Goal: Task Accomplishment & Management: Use online tool/utility

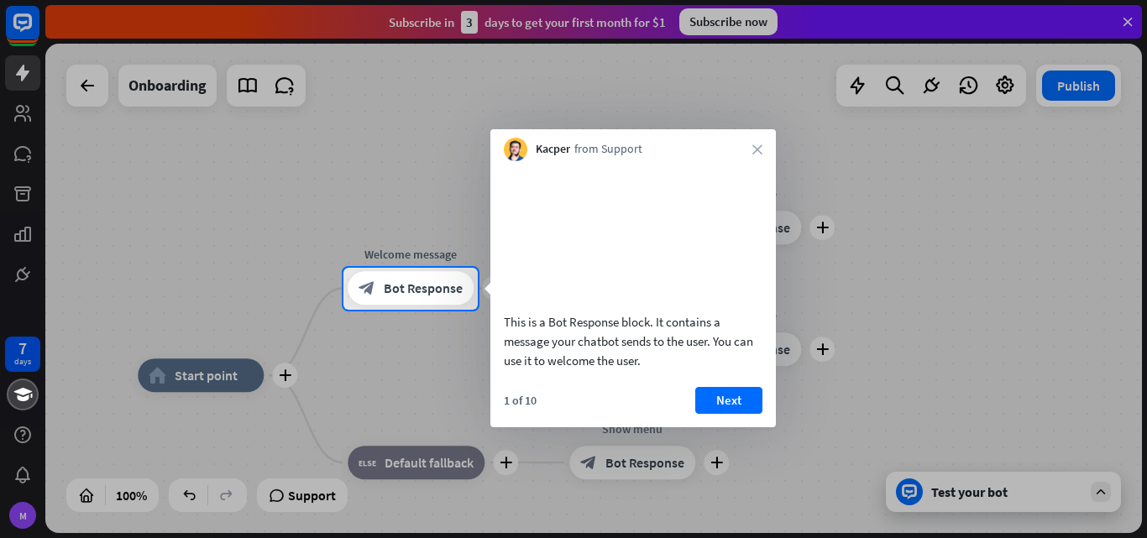
click at [899, 234] on div at bounding box center [573, 134] width 1147 height 268
click at [754, 140] on div "Kacper from Support close" at bounding box center [632, 145] width 285 height 32
click at [755, 148] on icon "close" at bounding box center [757, 149] width 10 height 10
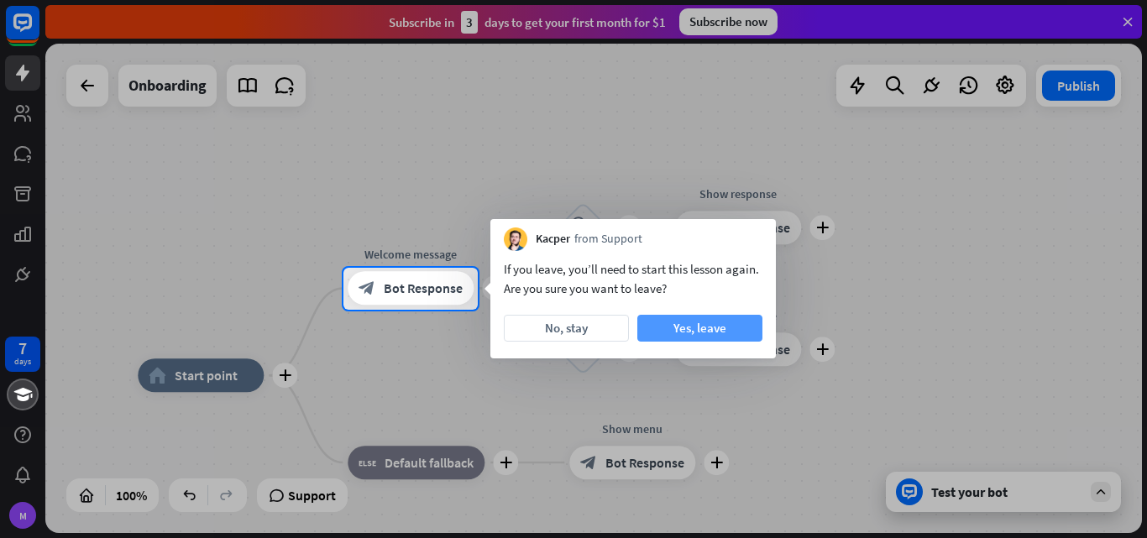
click at [693, 335] on button "Yes, leave" at bounding box center [699, 328] width 125 height 27
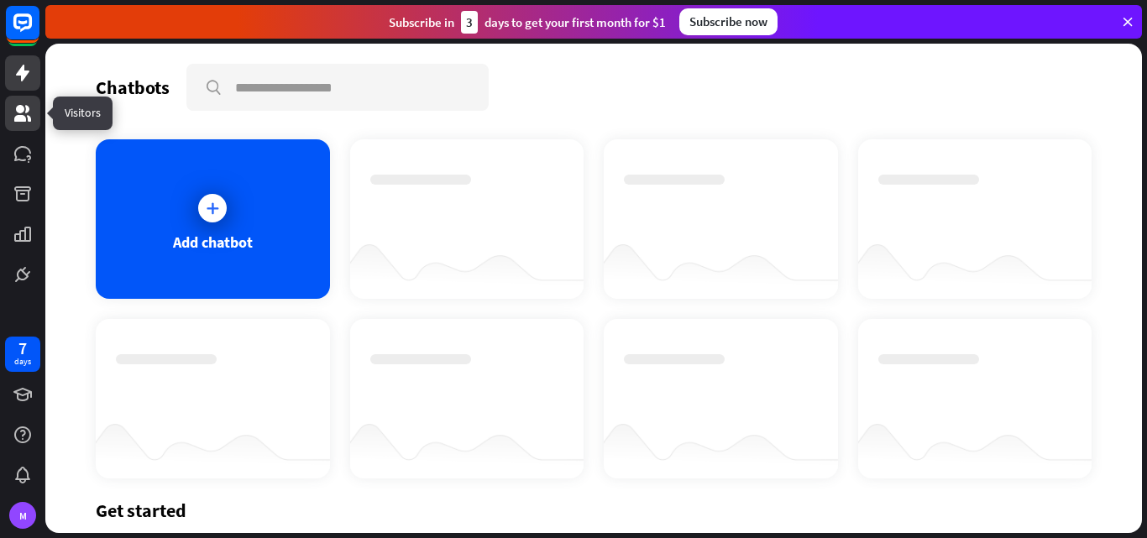
click at [19, 110] on icon at bounding box center [22, 113] width 17 height 17
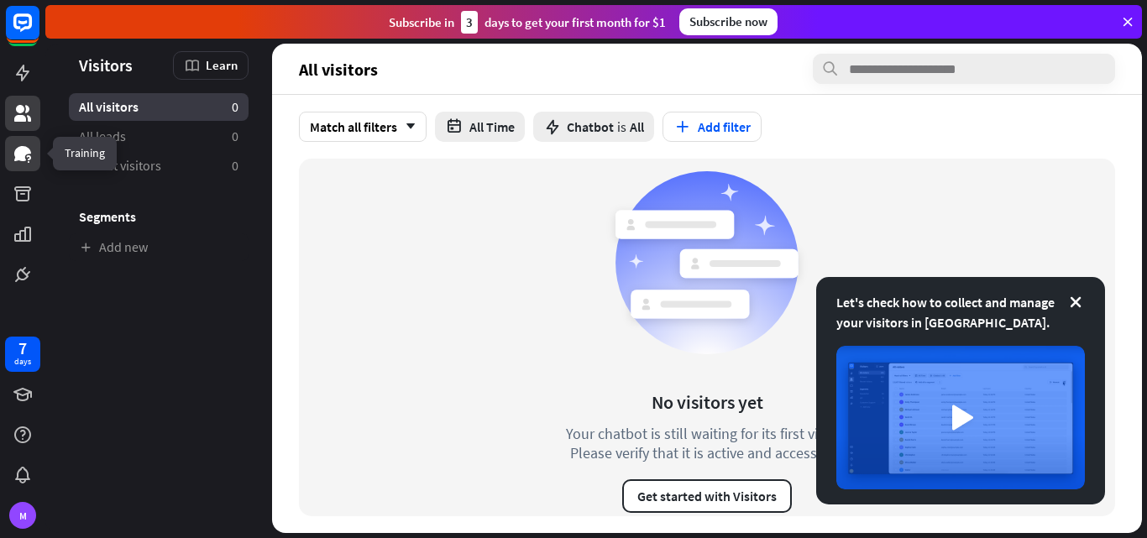
click at [14, 148] on icon at bounding box center [23, 154] width 20 height 20
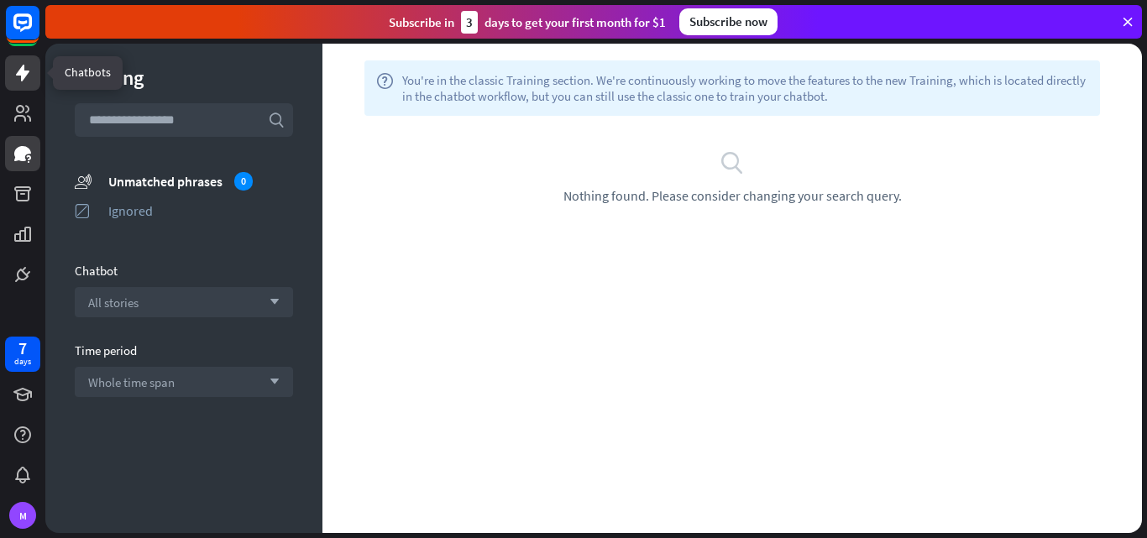
click at [19, 59] on link at bounding box center [22, 72] width 35 height 35
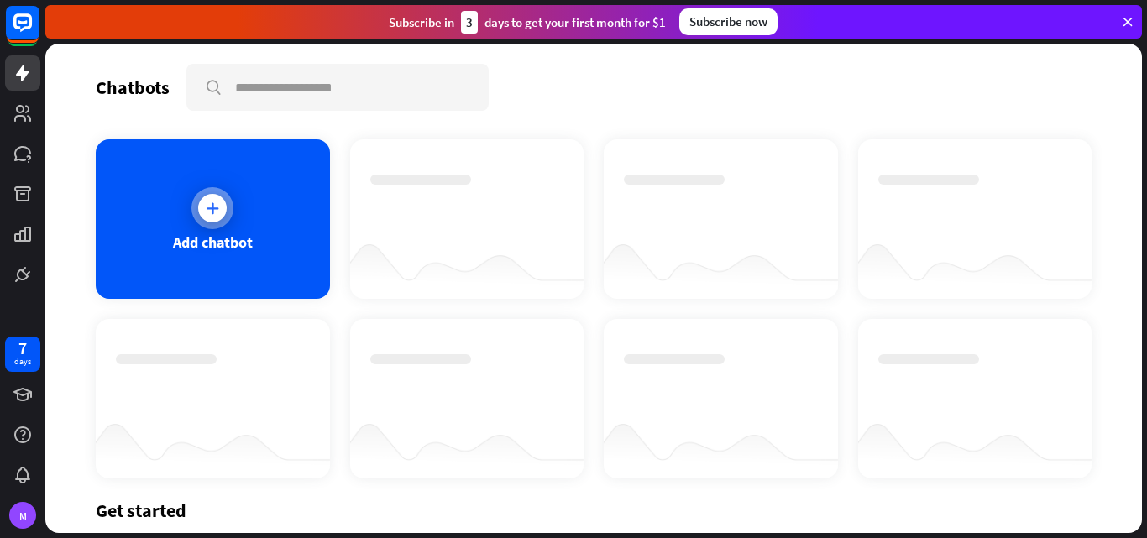
click at [196, 177] on div "Add chatbot" at bounding box center [213, 218] width 234 height 159
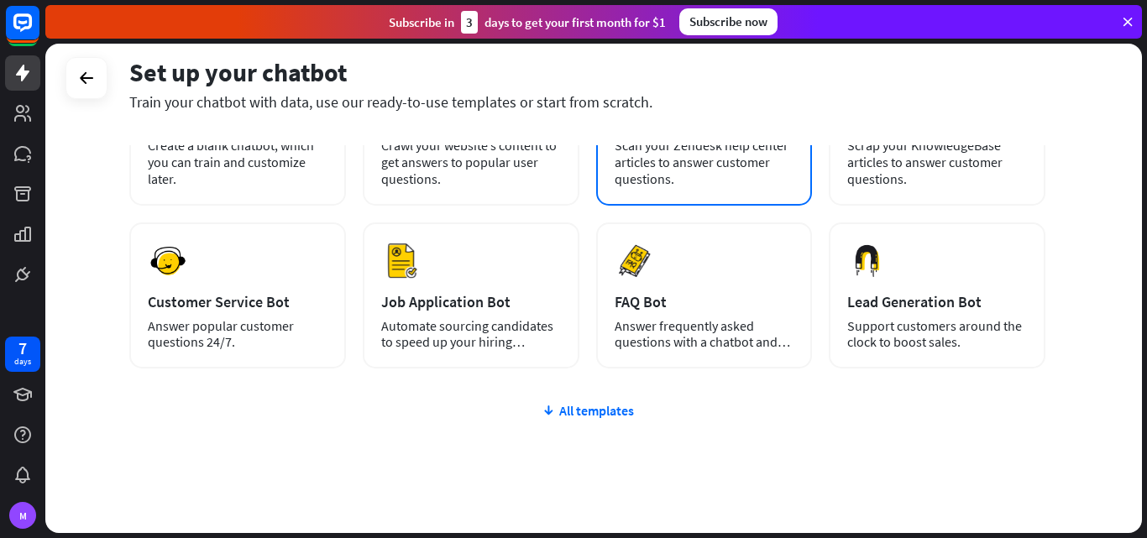
scroll to position [84, 0]
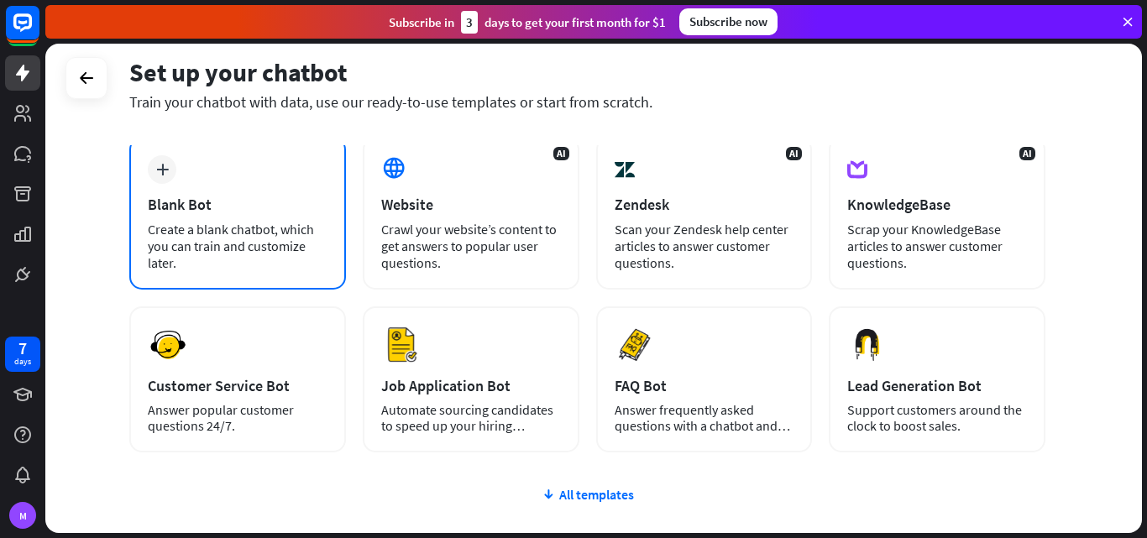
click at [236, 212] on div "Blank Bot" at bounding box center [238, 204] width 180 height 19
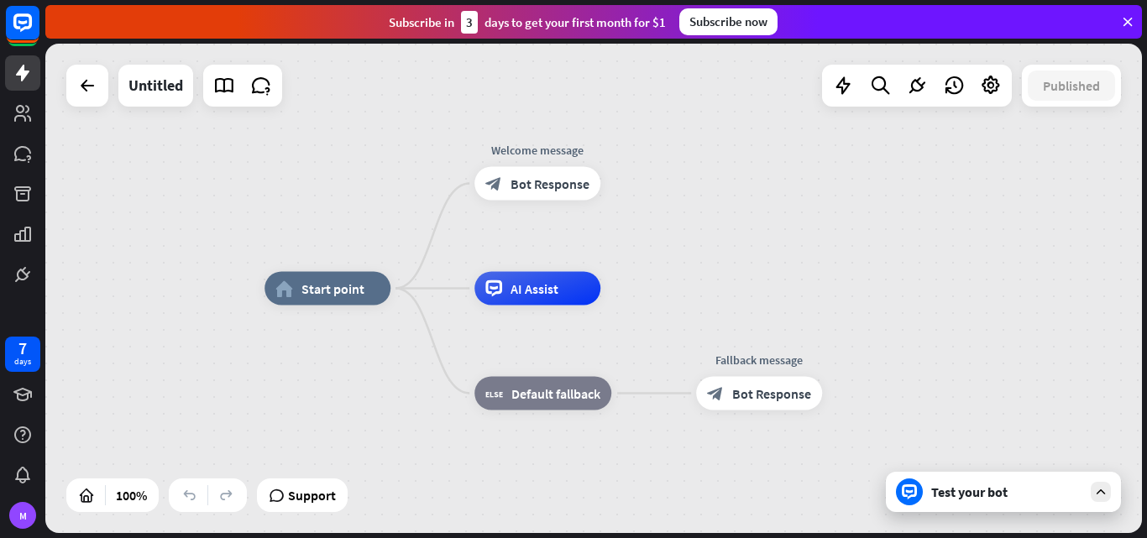
click at [1006, 502] on div "Test your bot" at bounding box center [1003, 492] width 235 height 40
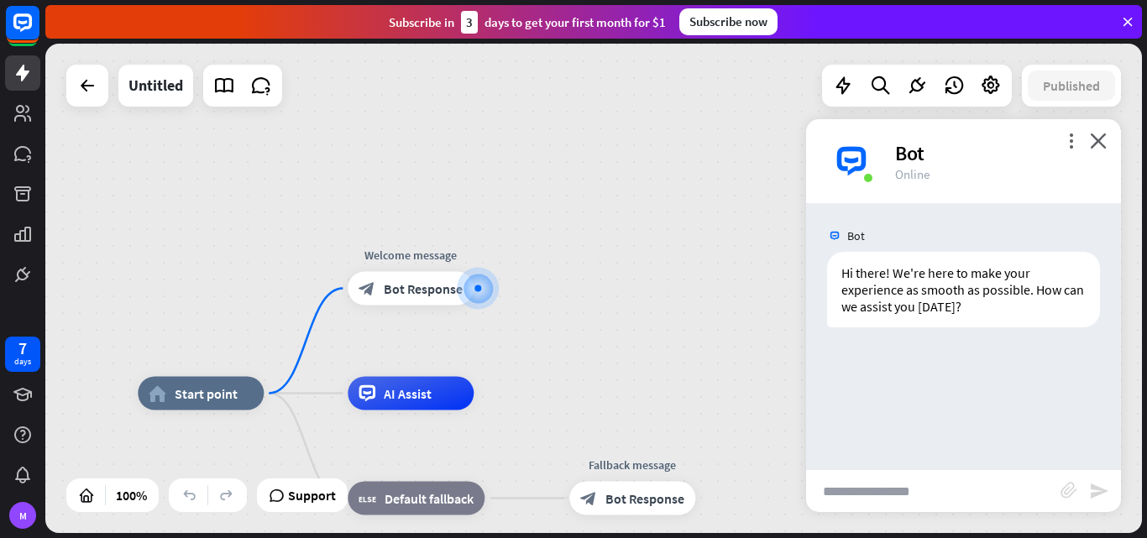
click at [897, 491] on input "text" at bounding box center [933, 491] width 254 height 42
type input "**"
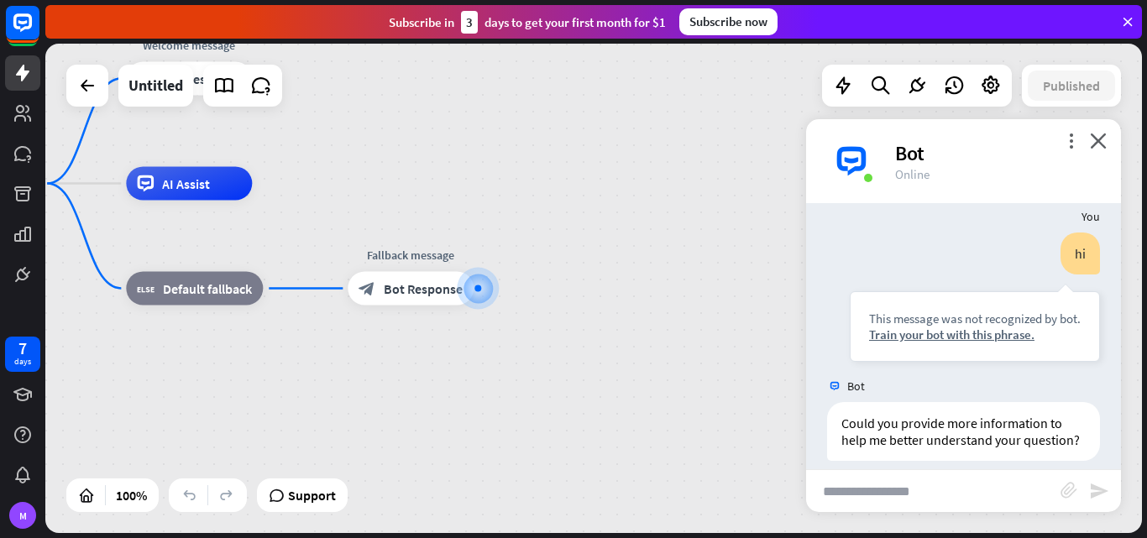
scroll to position [169, 0]
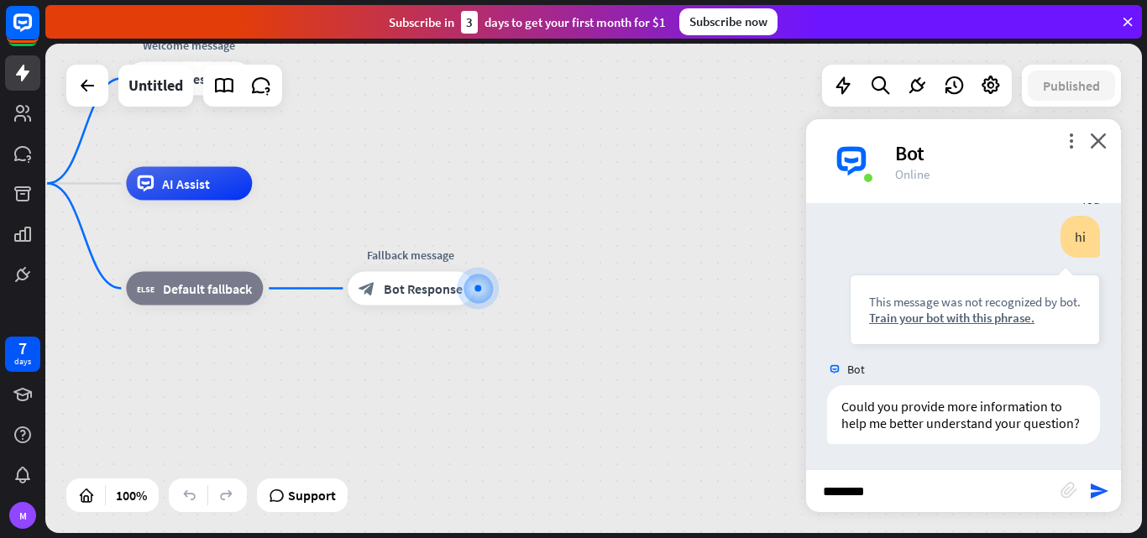
type input "*********"
type input "**********"
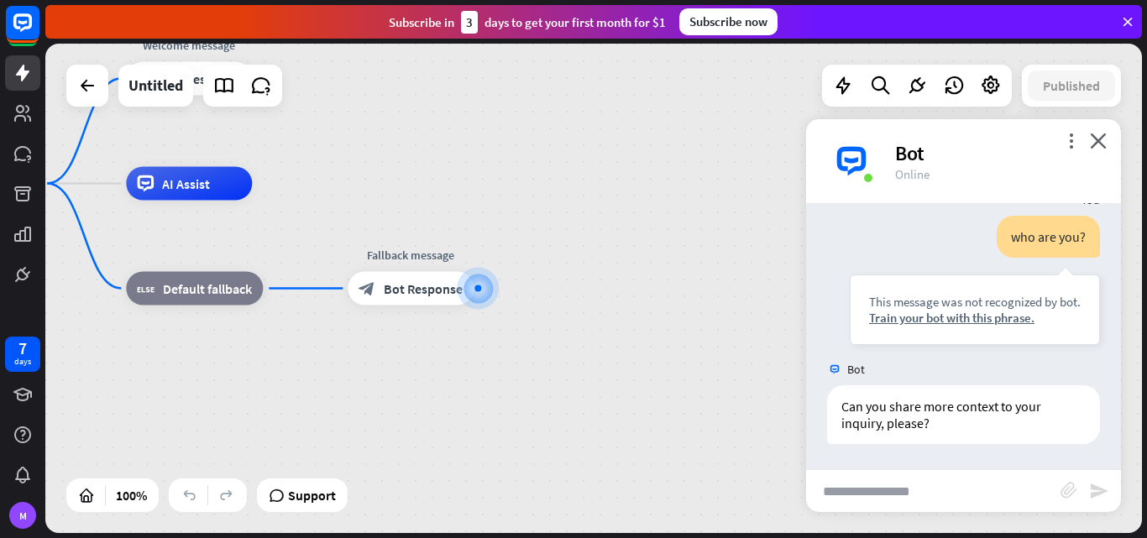
scroll to position [706, 0]
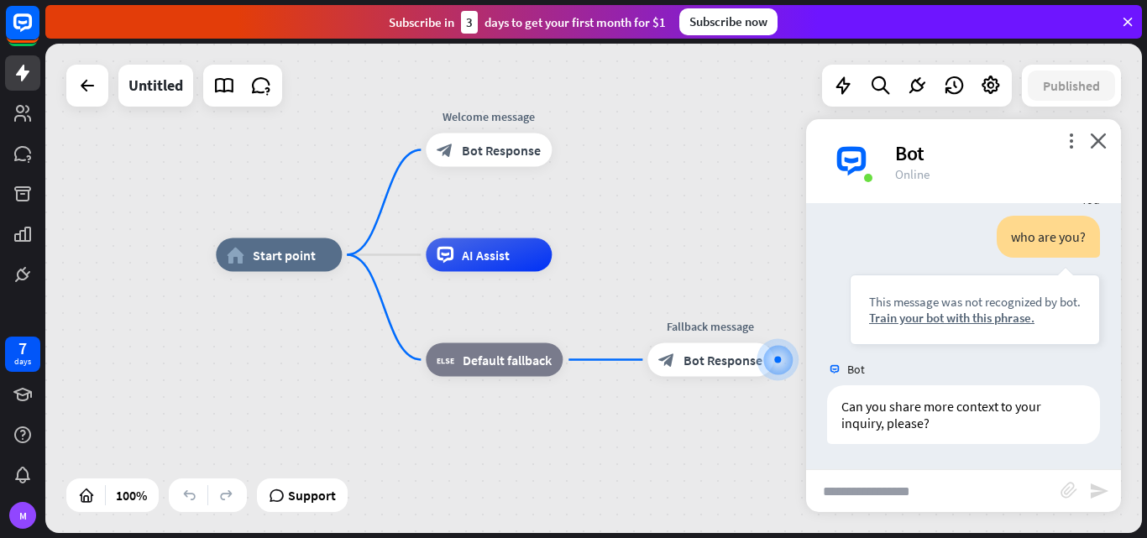
drag, startPoint x: 358, startPoint y: 384, endPoint x: 657, endPoint y: 456, distance: 308.1
click at [657, 456] on div "home_2 Start point Welcome message block_bot_response Bot Response AI Assist bl…" at bounding box center [764, 499] width 1096 height 489
click at [525, 264] on div "AI Assist" at bounding box center [489, 255] width 126 height 34
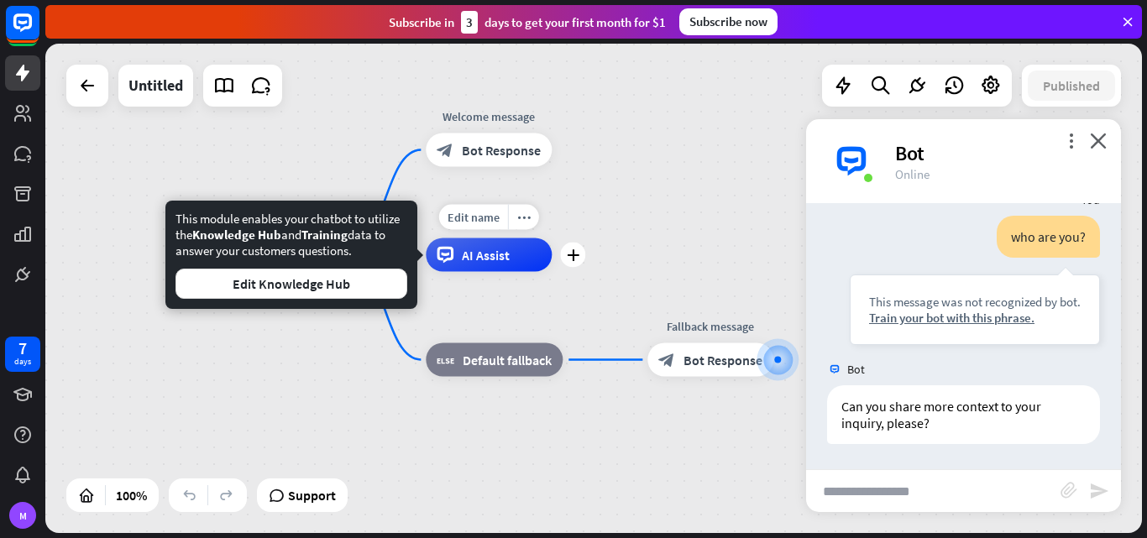
click at [496, 272] on div "Edit name more_horiz plus AI Assist" at bounding box center [489, 255] width 126 height 34
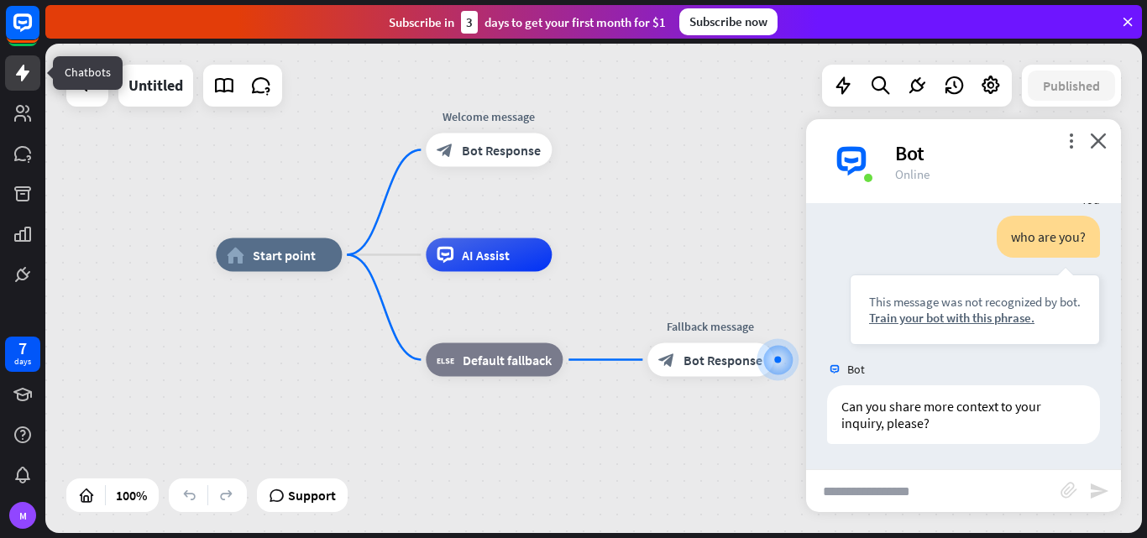
click at [14, 60] on link at bounding box center [22, 72] width 35 height 35
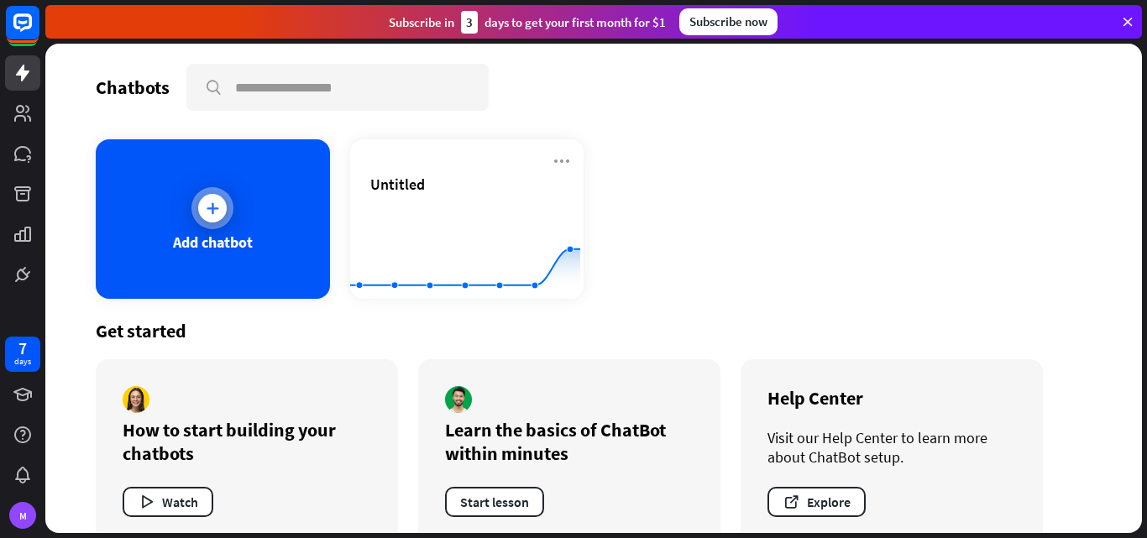
click at [195, 209] on div at bounding box center [212, 208] width 42 height 42
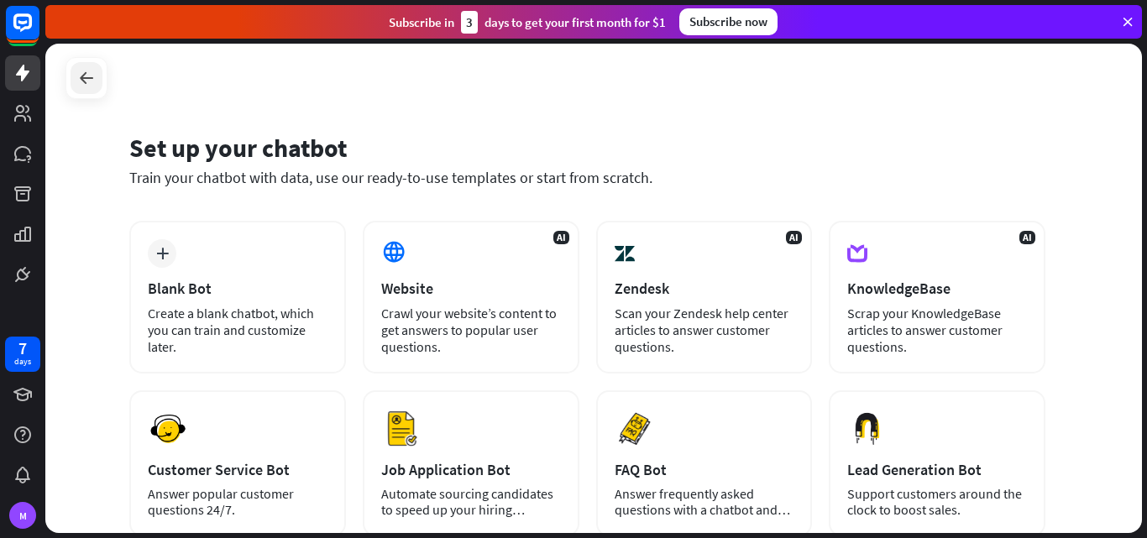
click at [96, 89] on div at bounding box center [87, 78] width 32 height 32
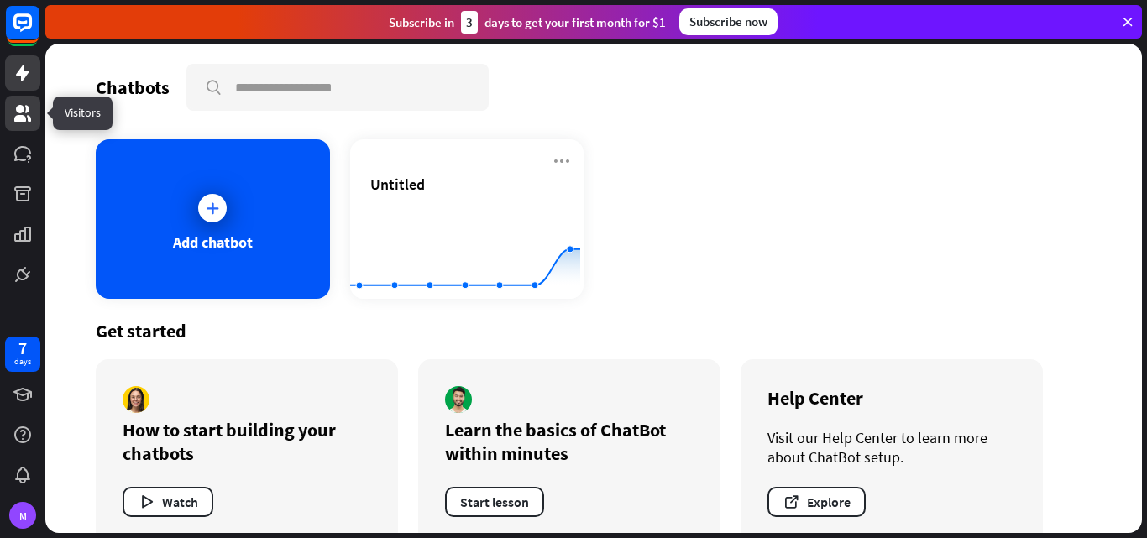
click at [25, 106] on icon at bounding box center [23, 113] width 20 height 20
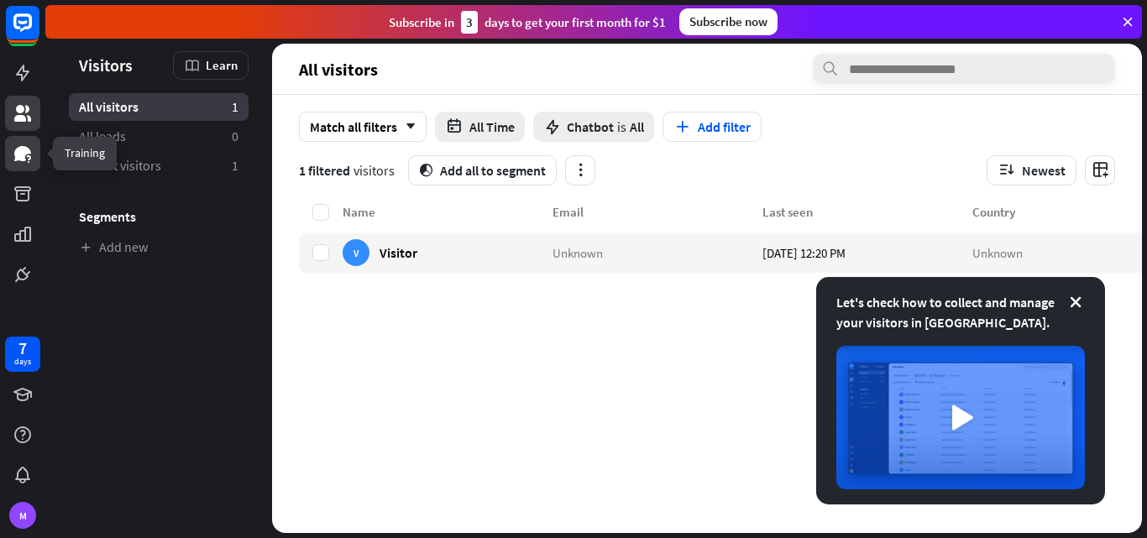
click at [33, 139] on link at bounding box center [22, 153] width 35 height 35
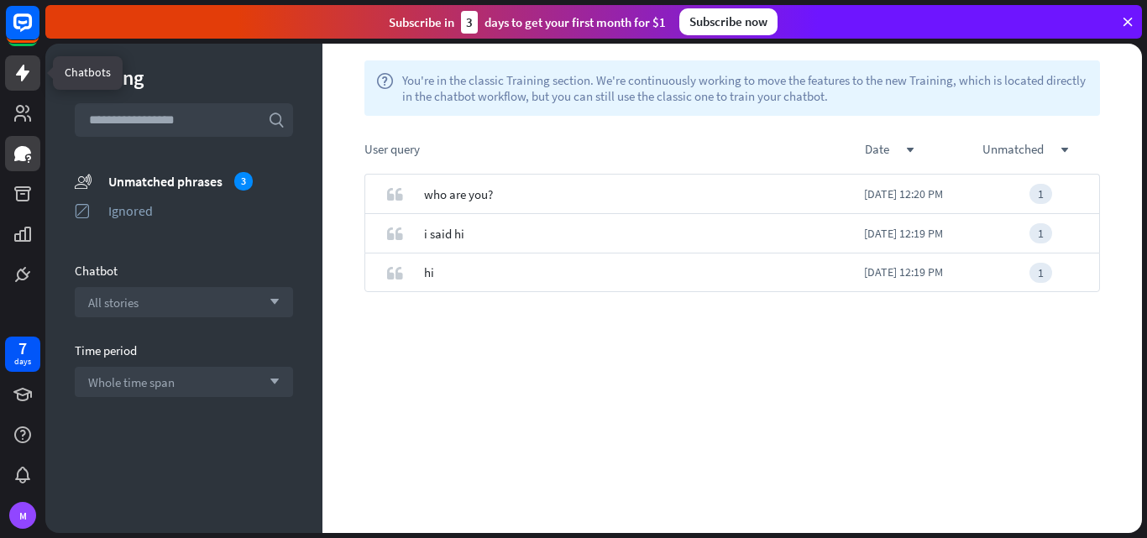
click at [20, 86] on link at bounding box center [22, 72] width 35 height 35
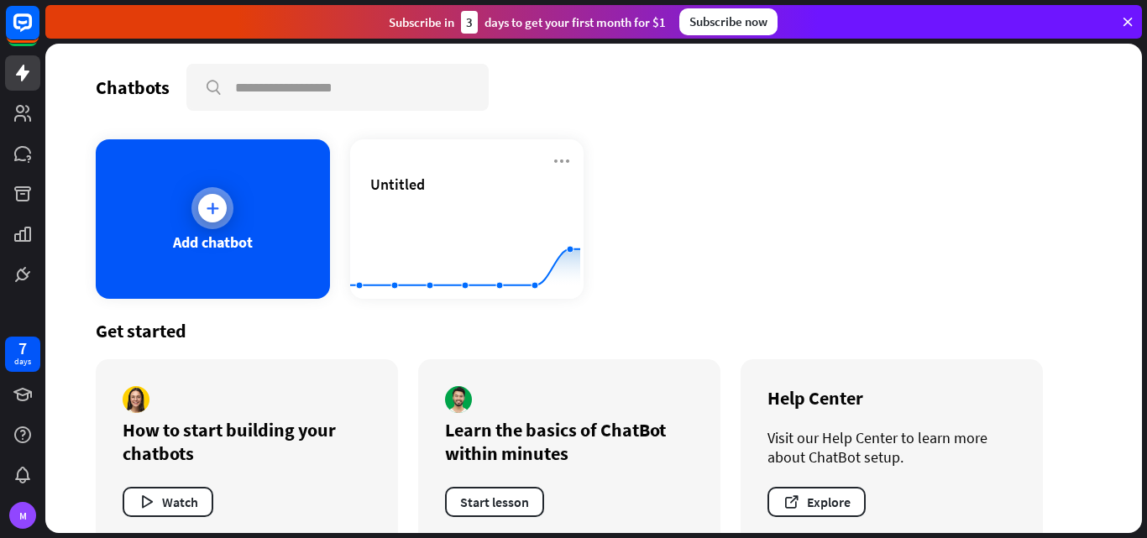
click at [236, 196] on div "Add chatbot" at bounding box center [213, 218] width 234 height 159
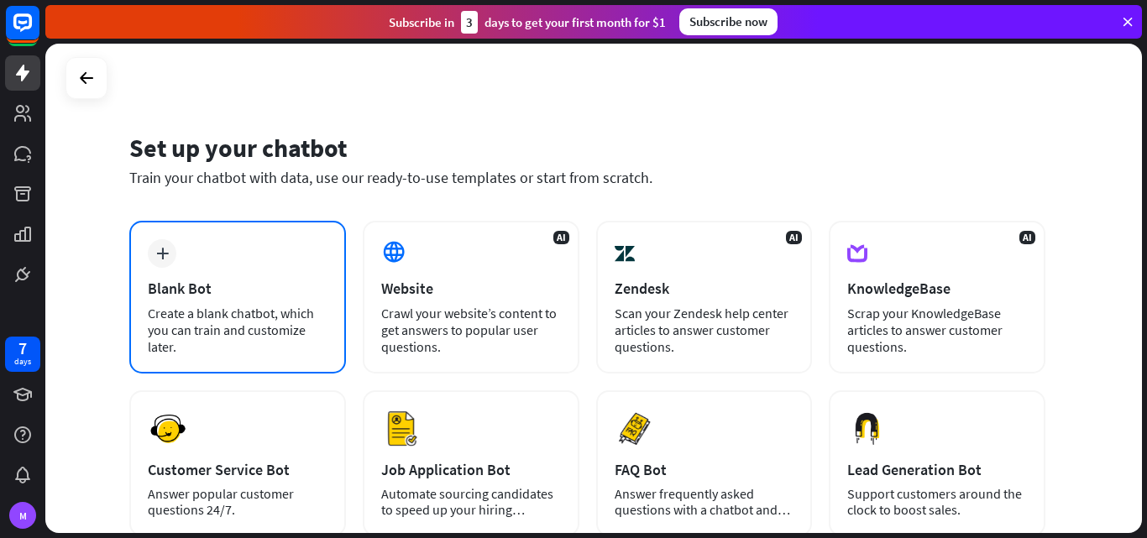
click at [291, 280] on div "Blank Bot" at bounding box center [238, 288] width 180 height 19
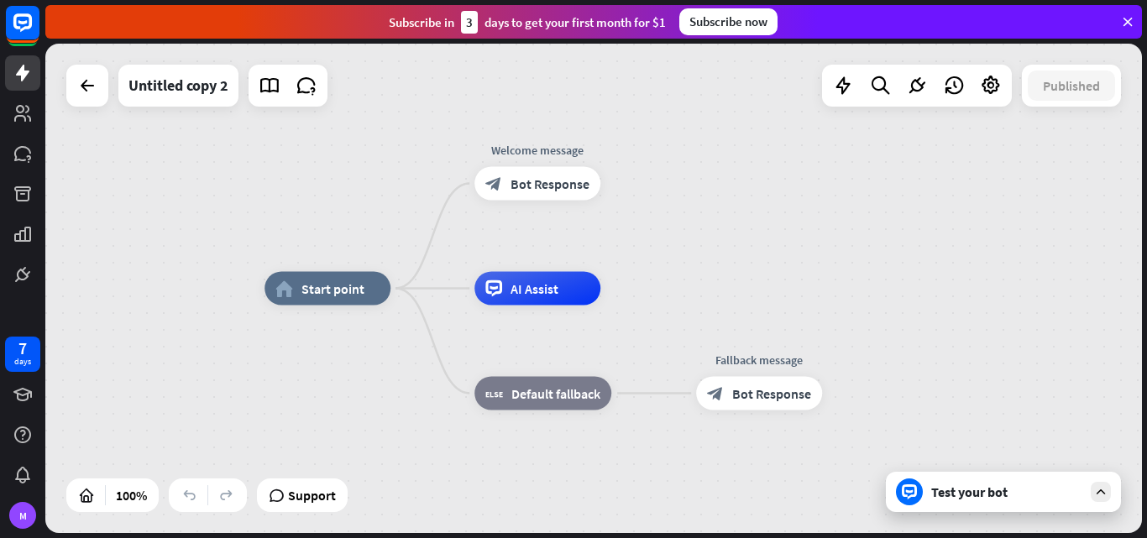
click at [1002, 487] on div "Test your bot" at bounding box center [1006, 492] width 151 height 17
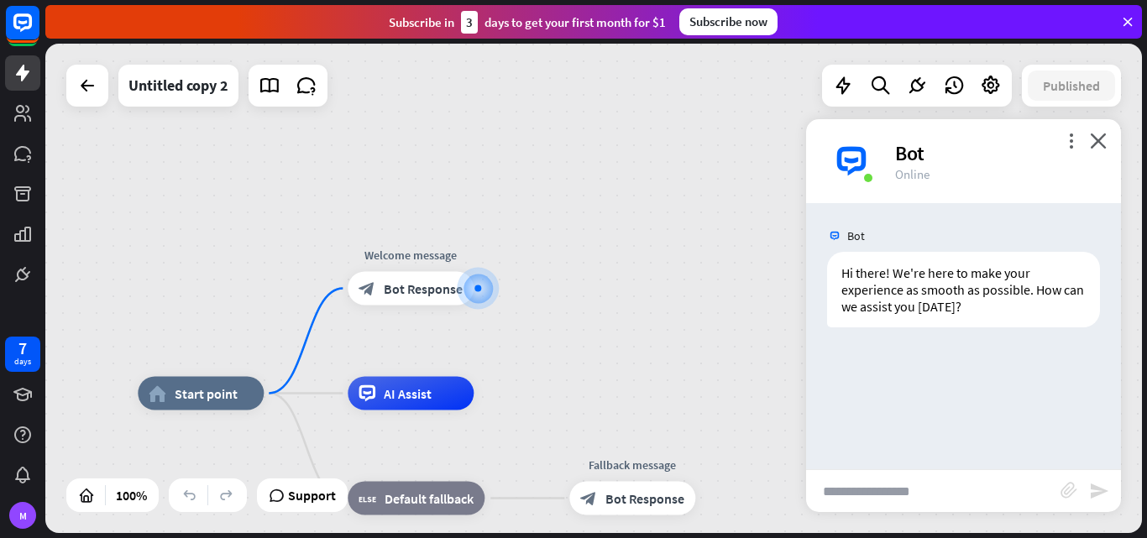
click at [920, 499] on input "text" at bounding box center [933, 491] width 254 height 42
type input "**"
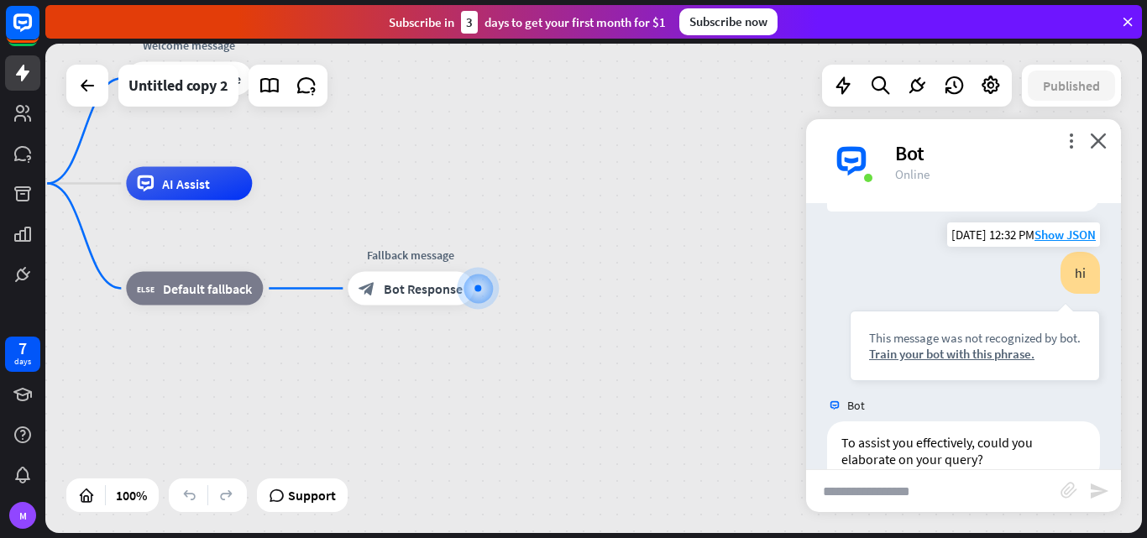
scroll to position [152, 0]
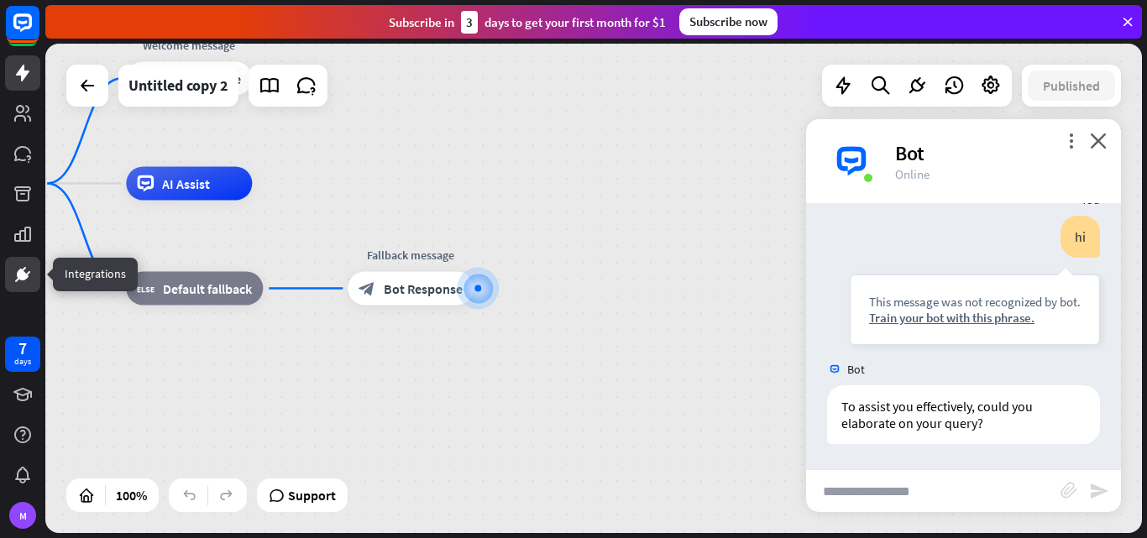
click at [27, 268] on icon at bounding box center [23, 274] width 20 height 20
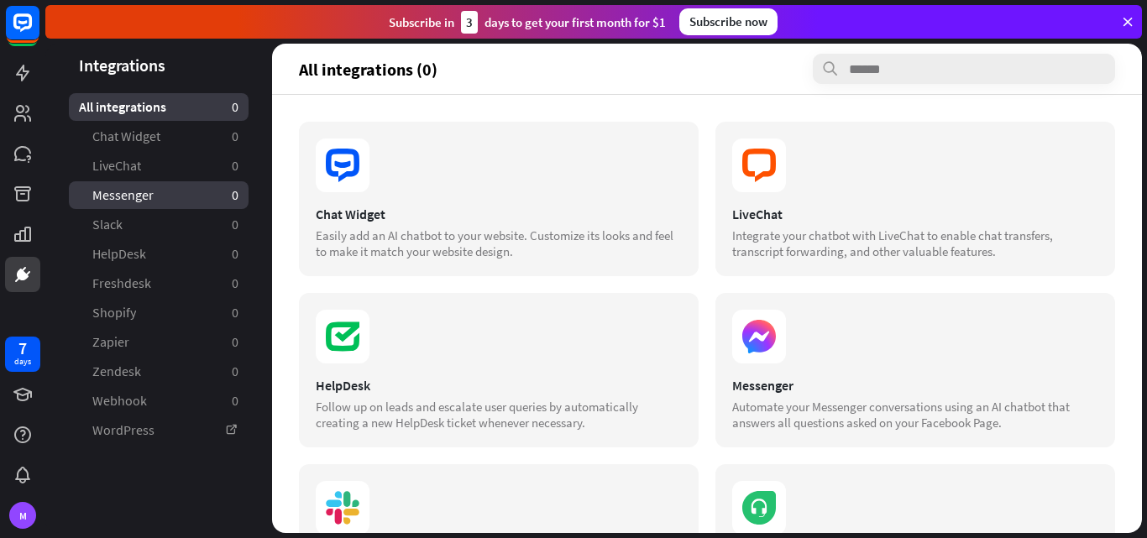
click at [154, 194] on link "Messenger 0" at bounding box center [159, 195] width 180 height 28
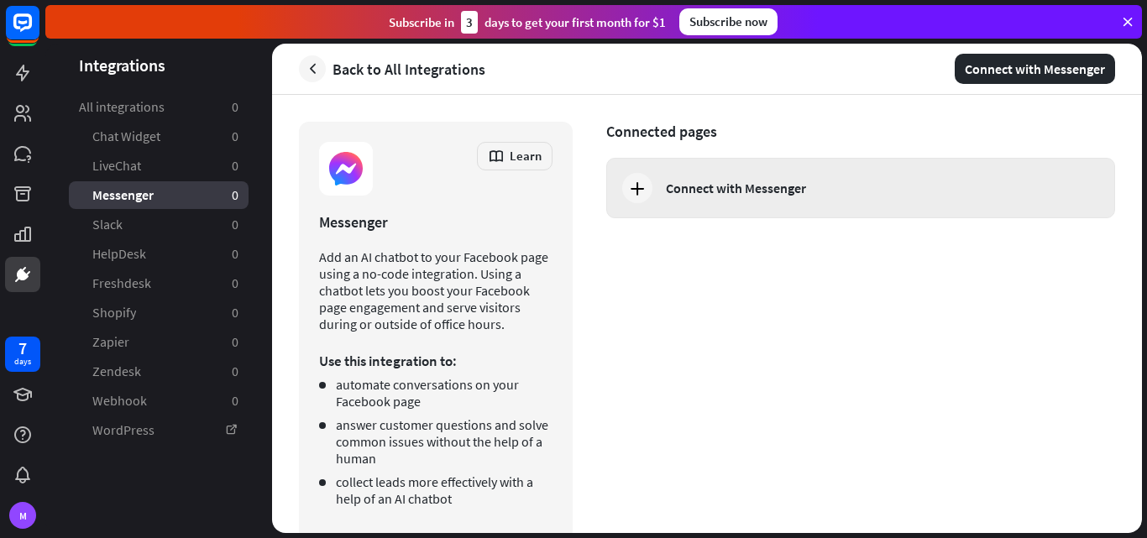
click at [699, 191] on div "Connect with Messenger" at bounding box center [736, 188] width 140 height 17
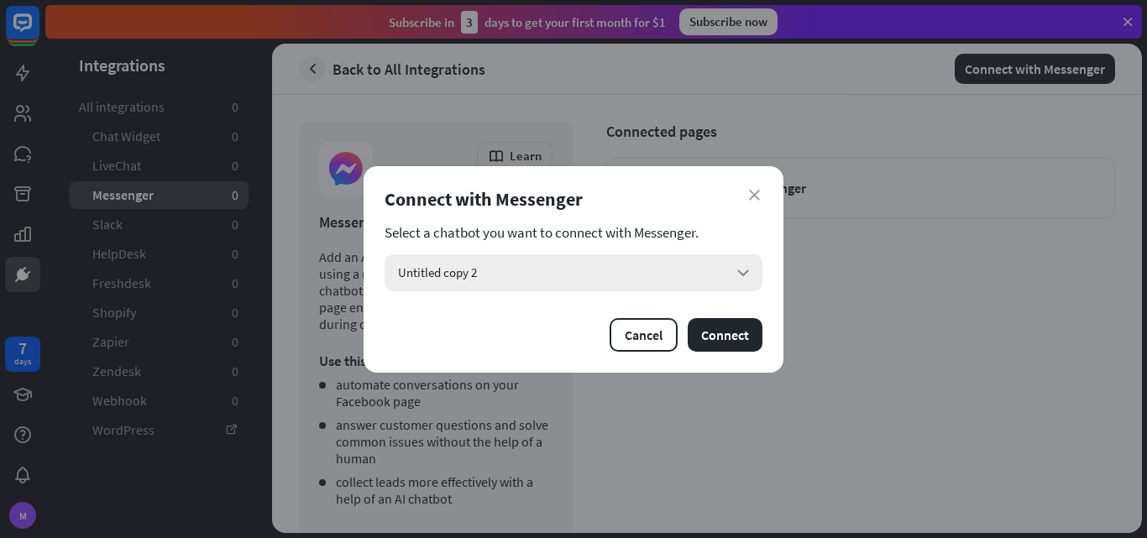
click at [738, 259] on div "Untitled copy 2 arrow_down" at bounding box center [573, 272] width 378 height 37
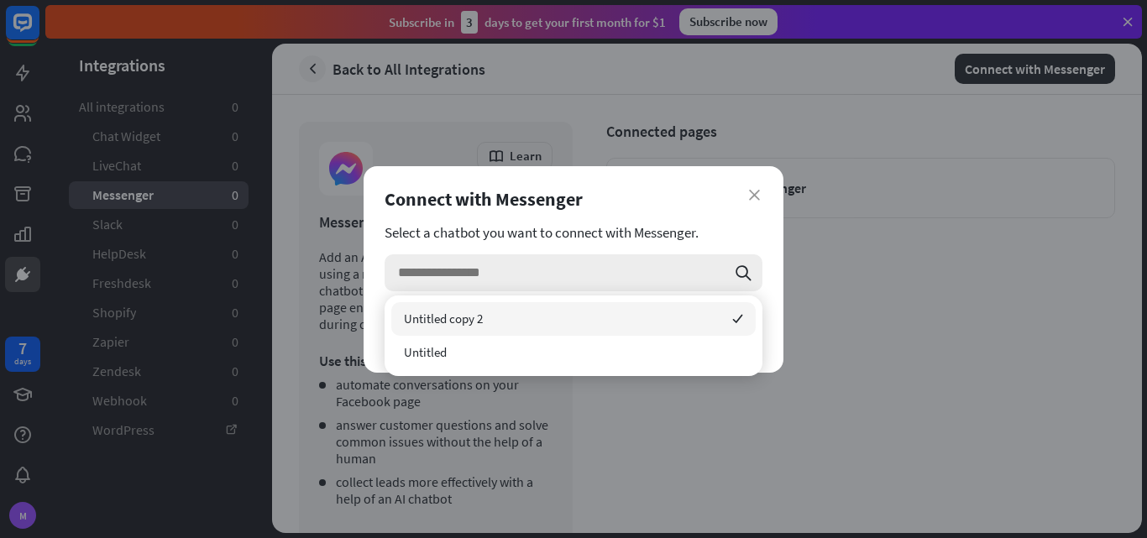
click at [738, 258] on div "search" at bounding box center [573, 272] width 378 height 37
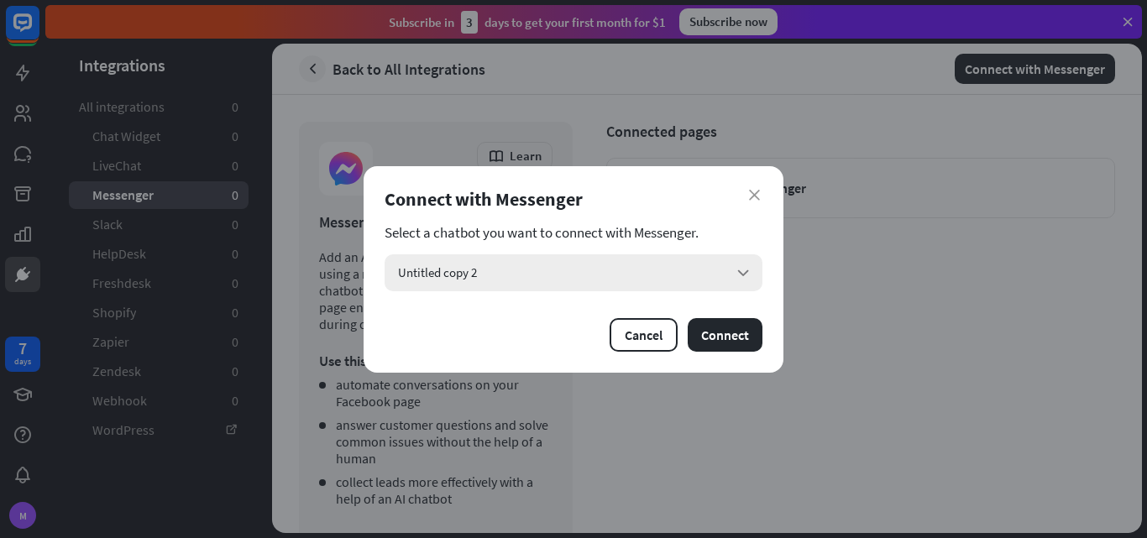
click at [735, 275] on icon "arrow_down" at bounding box center [743, 273] width 18 height 18
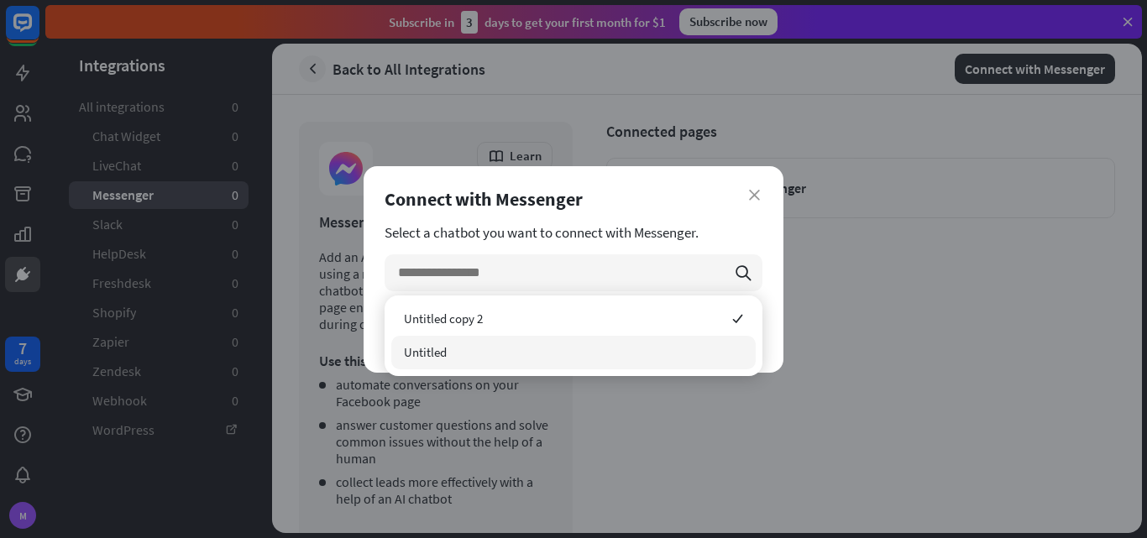
click at [687, 349] on div "Untitled" at bounding box center [573, 353] width 364 height 34
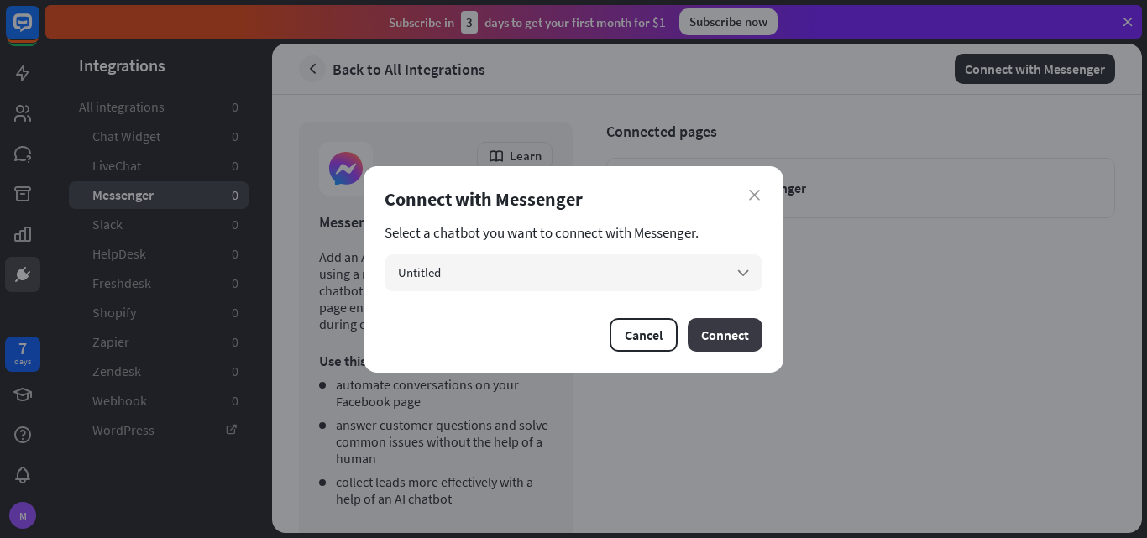
click at [705, 331] on button "Connect" at bounding box center [724, 335] width 75 height 34
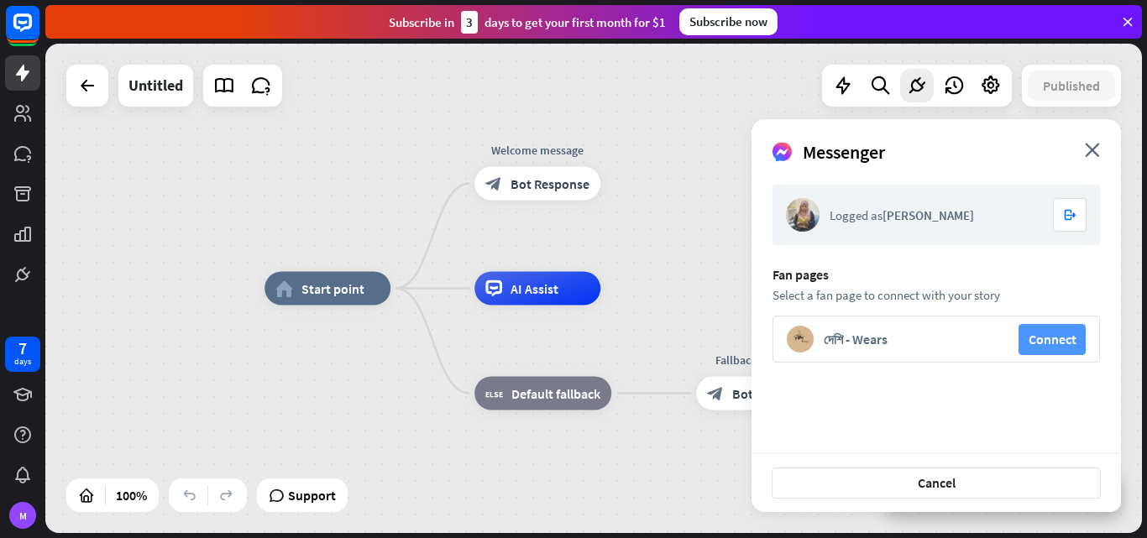
click at [1059, 344] on button "Connect" at bounding box center [1051, 339] width 67 height 31
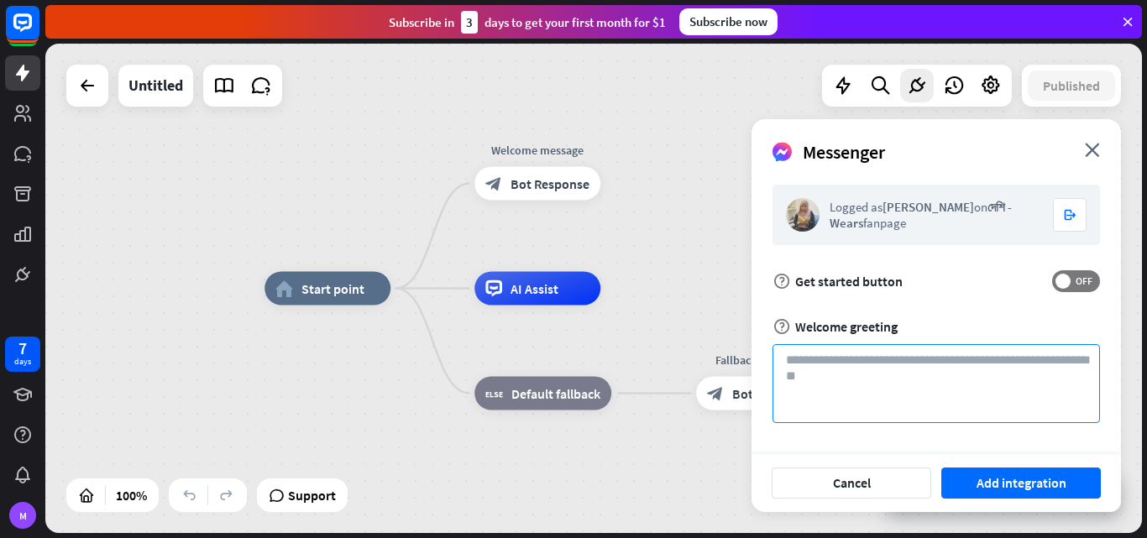
click at [959, 371] on textarea at bounding box center [935, 383] width 327 height 79
type textarea "**********"
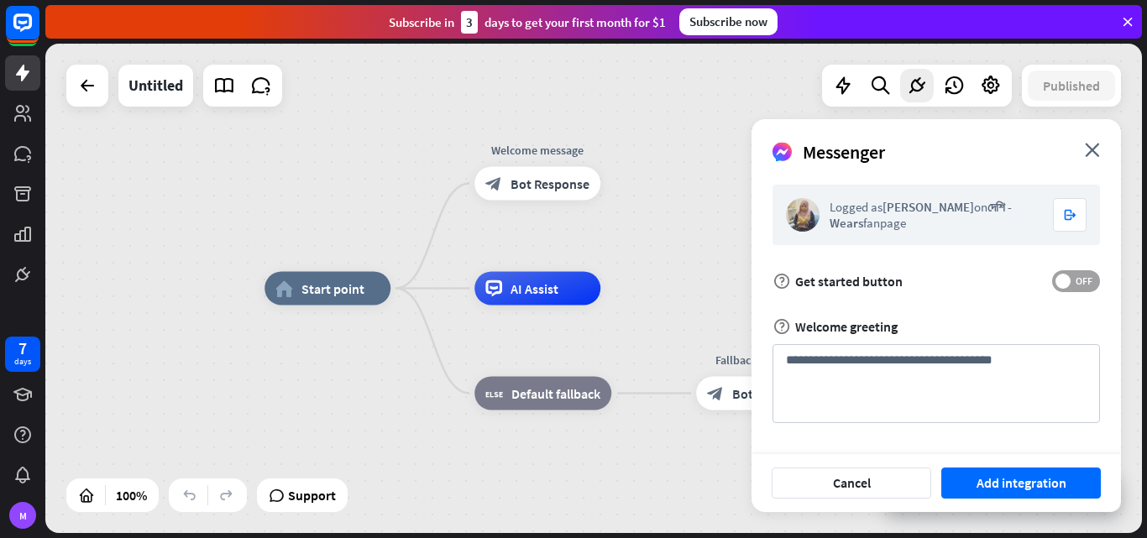
click at [1090, 277] on span "OFF" at bounding box center [1083, 280] width 26 height 13
click at [1057, 478] on button "Add integration" at bounding box center [1020, 483] width 159 height 31
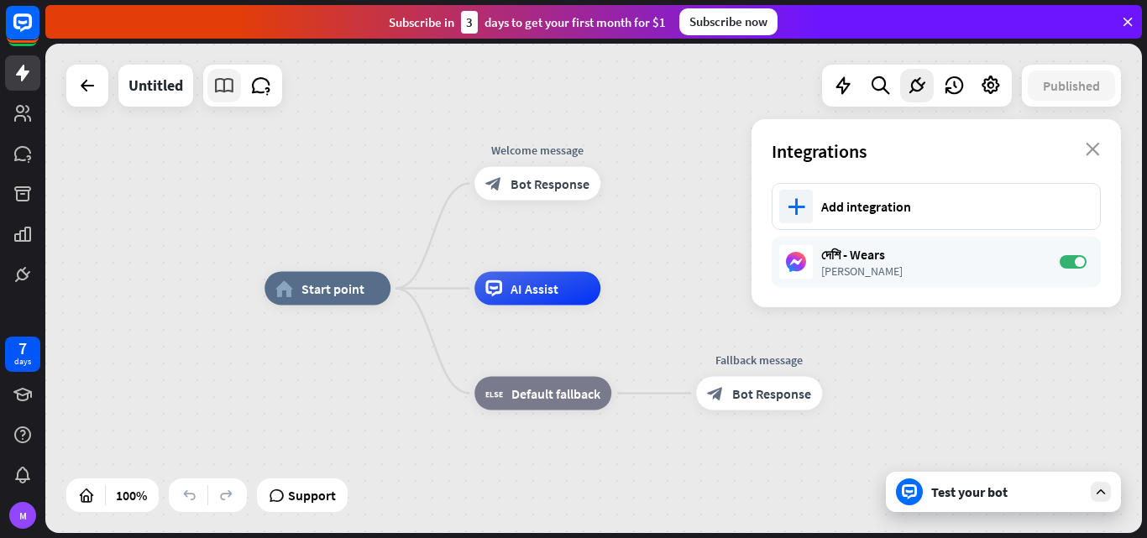
click at [233, 95] on icon at bounding box center [224, 86] width 22 height 22
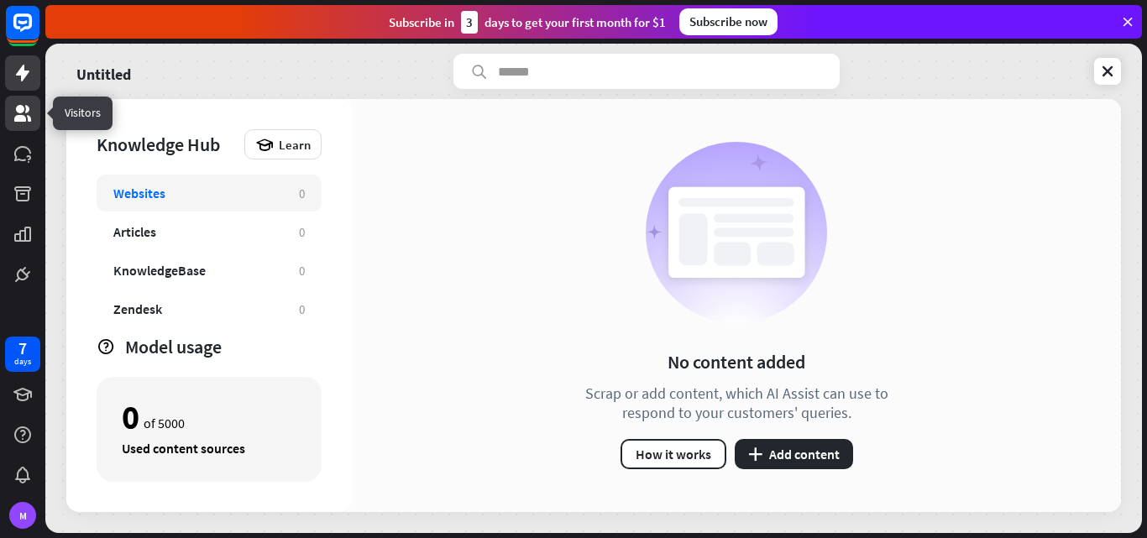
click at [24, 116] on icon at bounding box center [22, 113] width 17 height 17
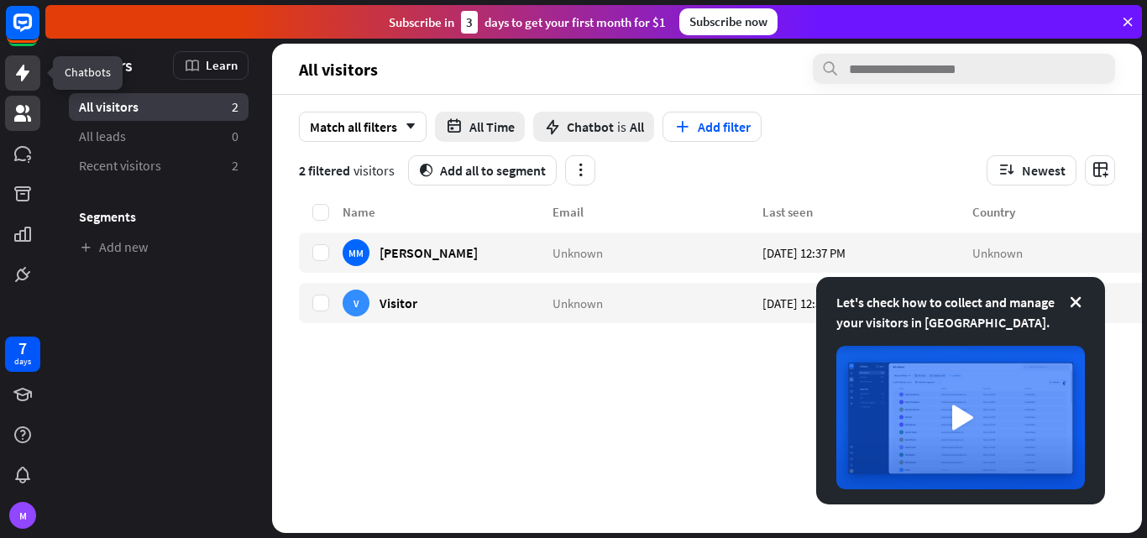
click at [12, 75] on link at bounding box center [22, 72] width 35 height 35
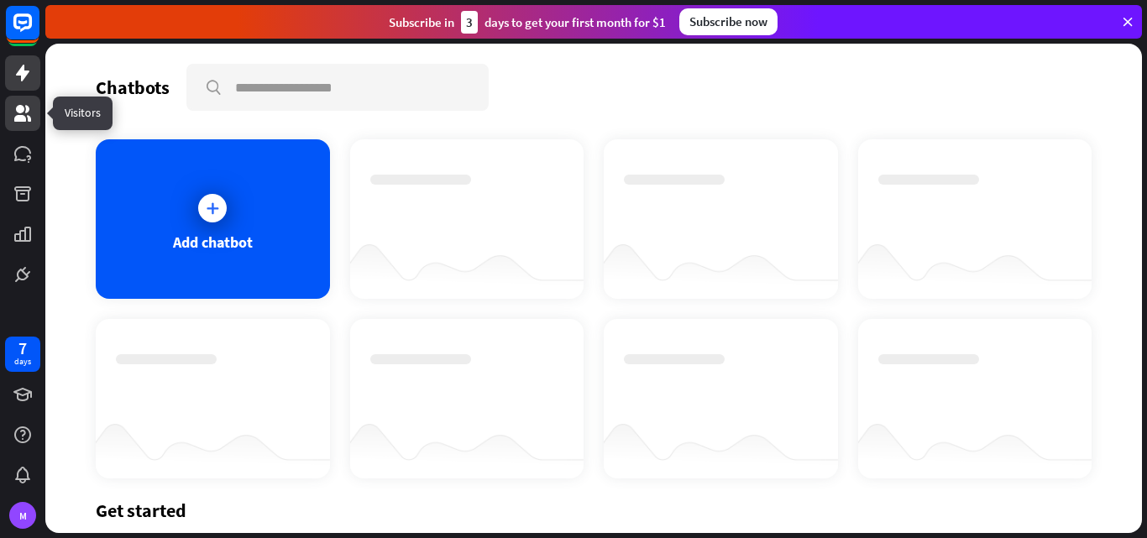
click at [29, 106] on icon at bounding box center [23, 113] width 20 height 20
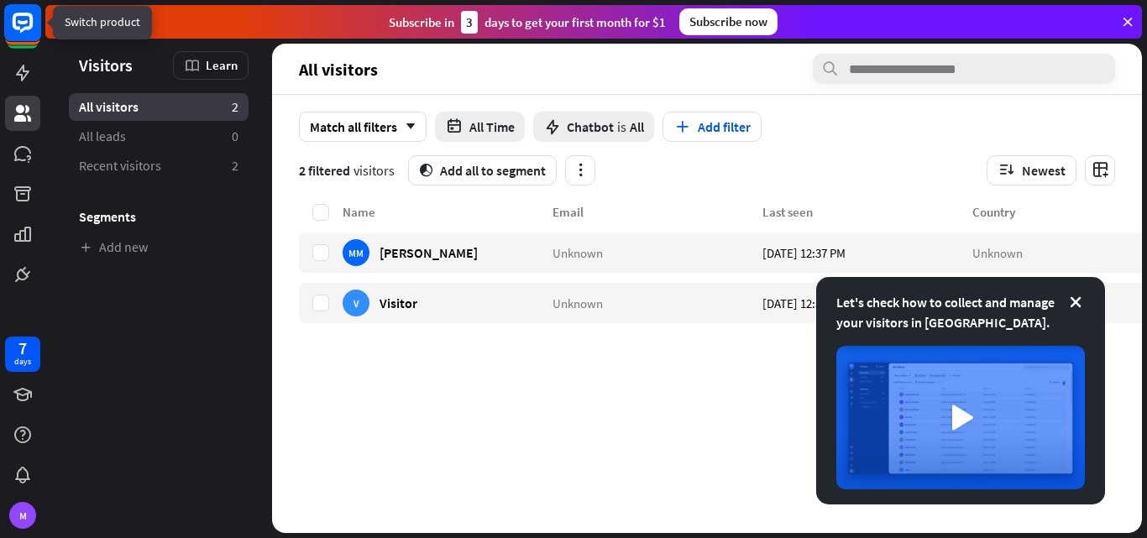
click at [28, 29] on icon at bounding box center [23, 23] width 20 height 20
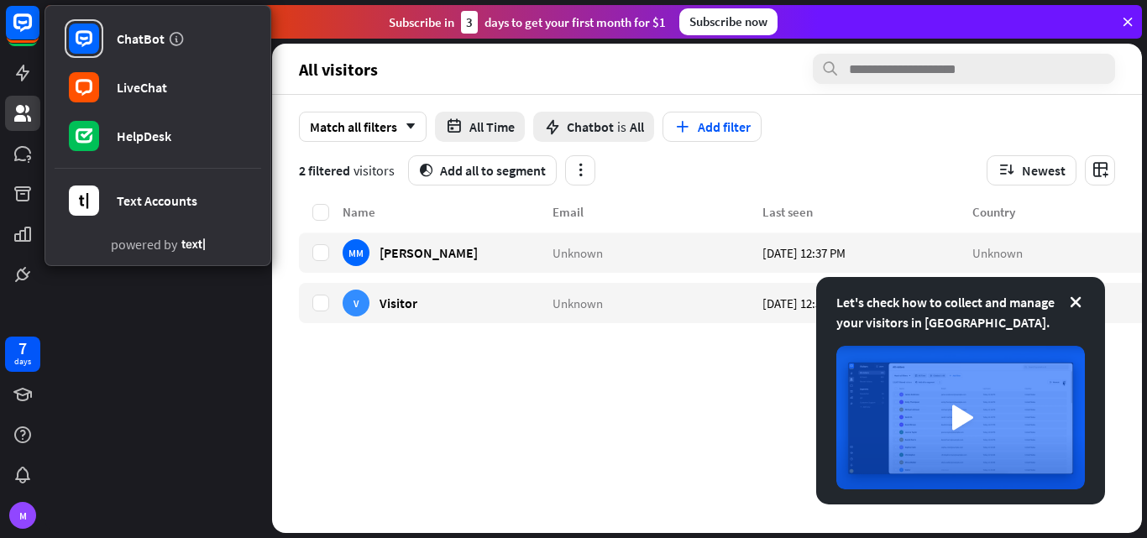
click at [270, 357] on aside "Let's check how to collect and manage your visitors in [GEOGRAPHIC_DATA]. Visit…" at bounding box center [158, 288] width 227 height 489
